Goal: Task Accomplishment & Management: Manage account settings

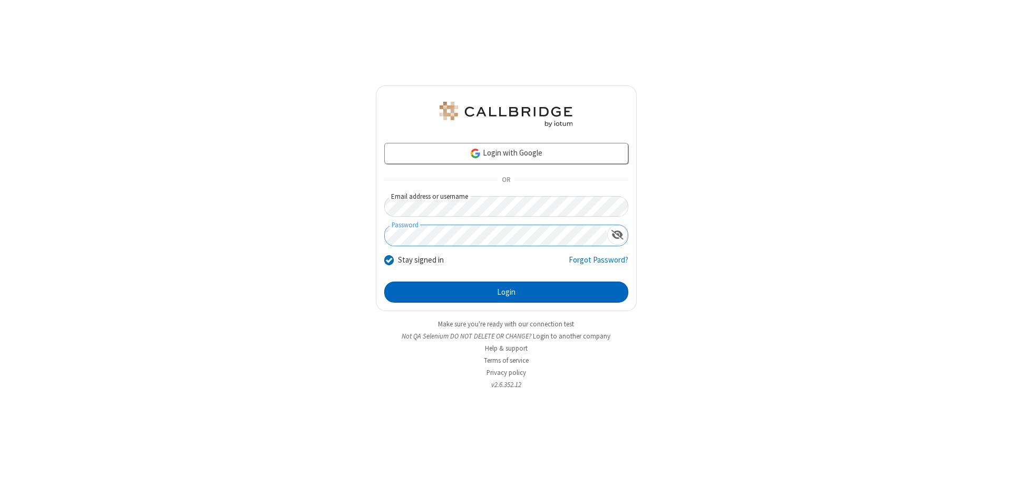
click at [506, 292] on button "Login" at bounding box center [506, 292] width 244 height 21
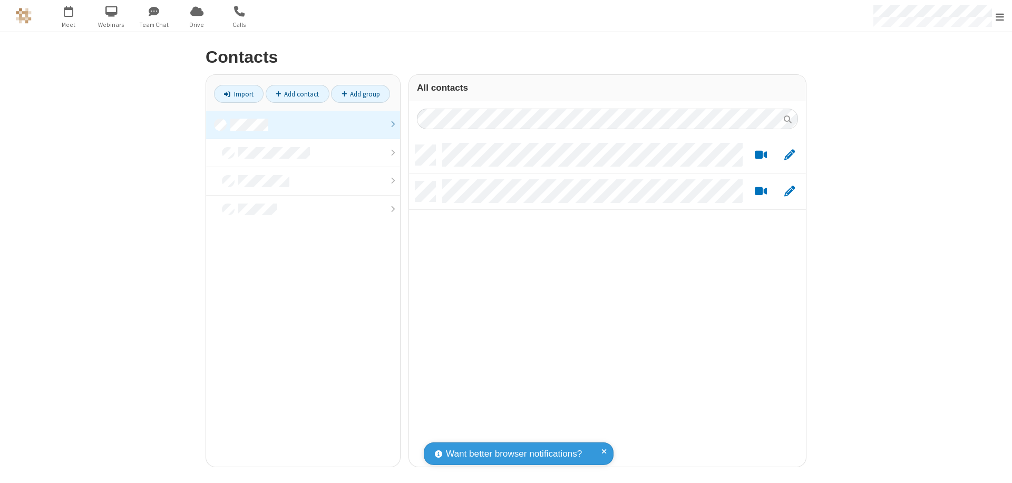
scroll to position [322, 389]
click at [303, 124] on link at bounding box center [303, 125] width 194 height 28
click at [297, 94] on link "Add contact" at bounding box center [298, 94] width 64 height 18
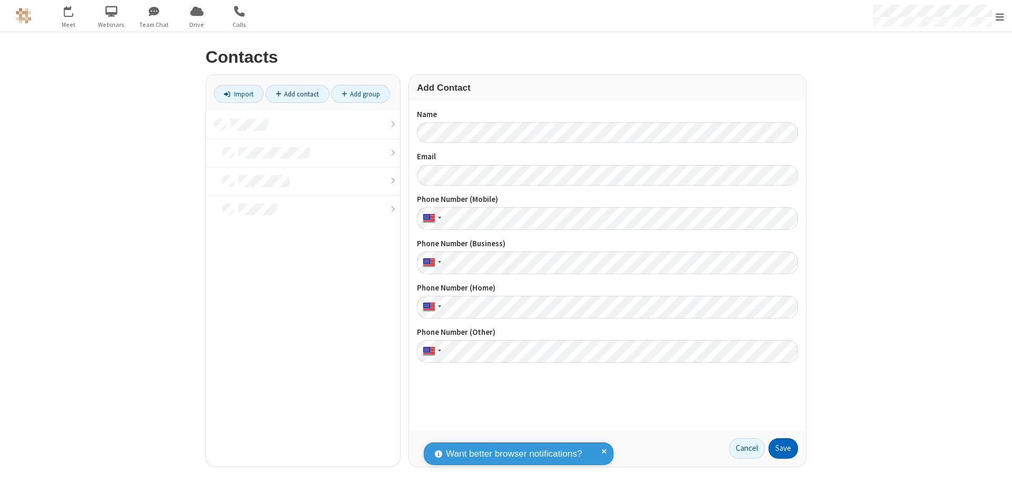
click at [783, 448] on button "Save" at bounding box center [784, 448] width 30 height 21
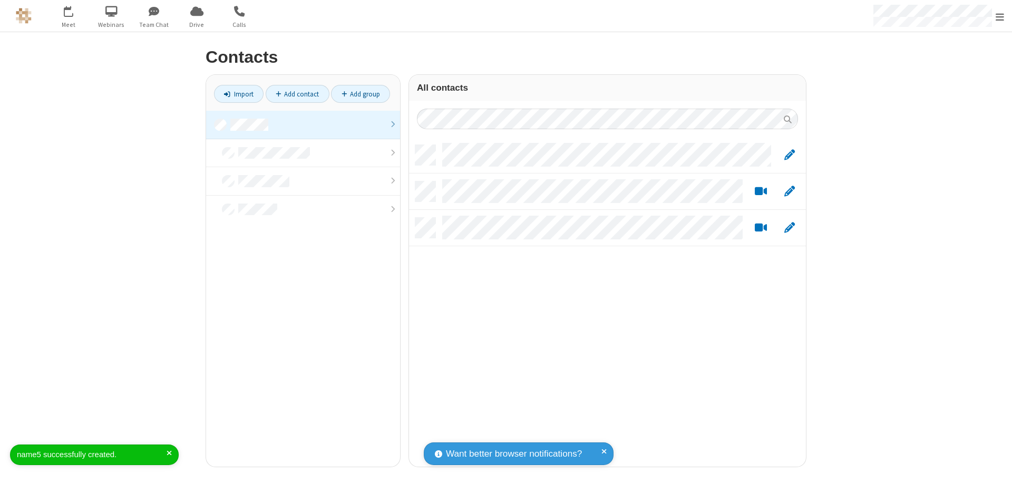
scroll to position [322, 389]
